Goal: Task Accomplishment & Management: Manage account settings

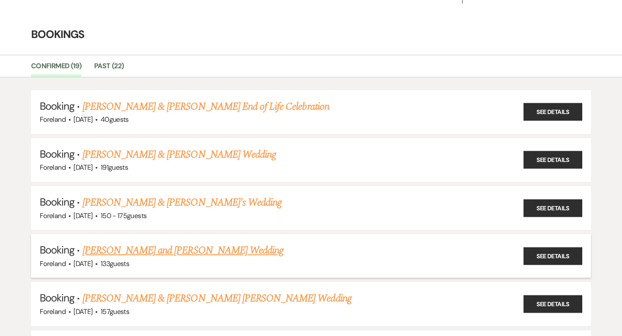
scroll to position [17, 0]
click at [139, 245] on link "[PERSON_NAME] and [PERSON_NAME] Wedding" at bounding box center [183, 250] width 201 height 16
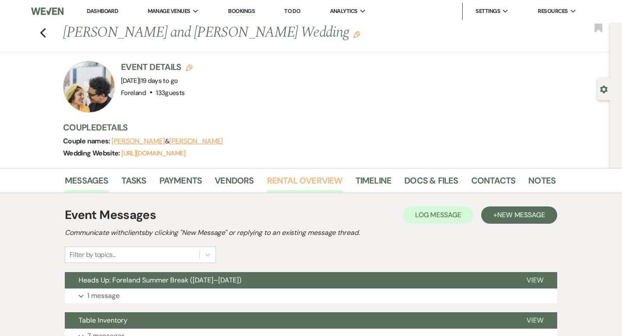
click at [281, 178] on link "Rental Overview" at bounding box center [305, 183] width 76 height 19
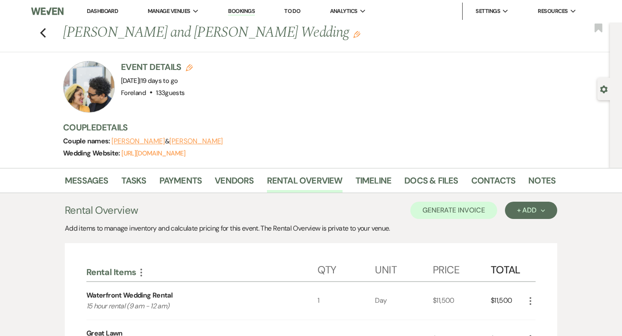
click at [100, 12] on link "Dashboard" at bounding box center [102, 10] width 31 height 7
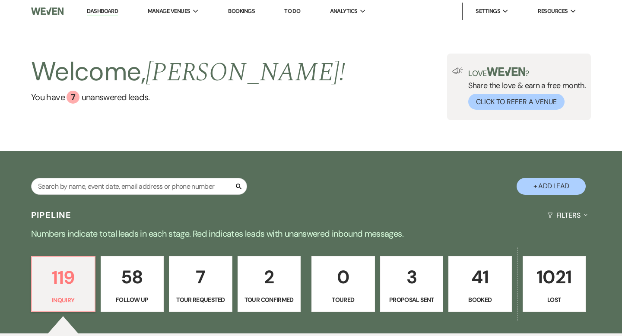
scroll to position [485, 0]
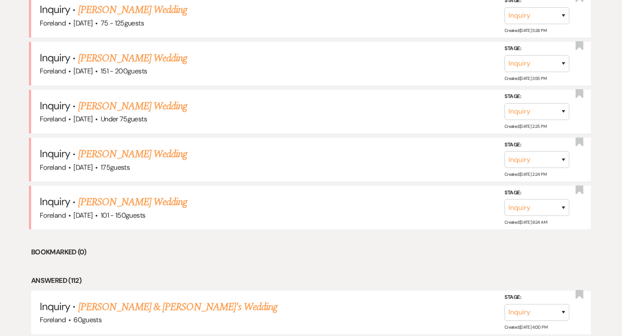
click at [143, 200] on link "[PERSON_NAME] Wedding" at bounding box center [132, 202] width 109 height 16
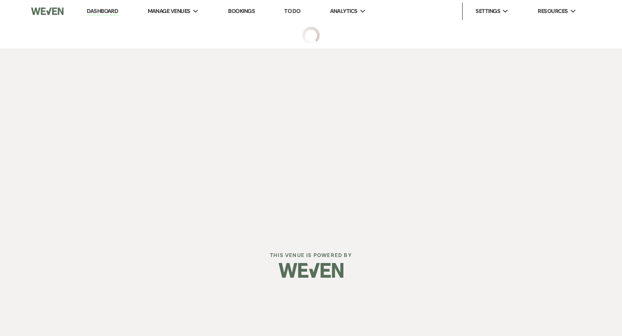
select select "2"
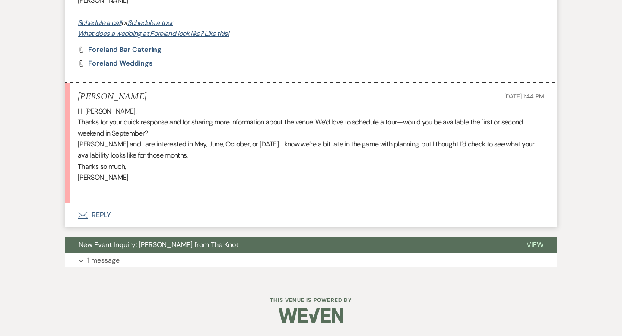
scroll to position [617, 0]
